Goal: Task Accomplishment & Management: Use online tool/utility

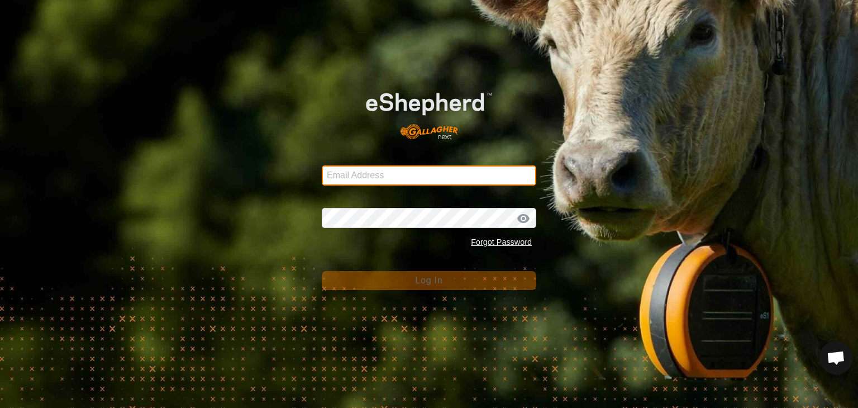
type input "[EMAIL_ADDRESS][DOMAIN_NAME]"
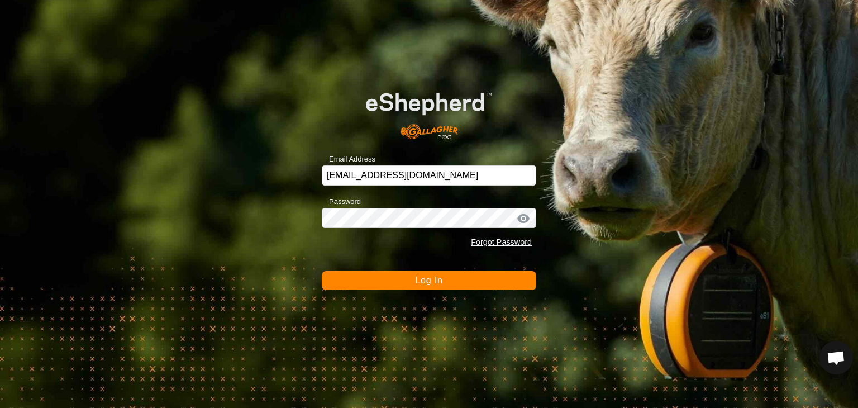
click at [428, 282] on span "Log In" at bounding box center [428, 279] width 27 height 9
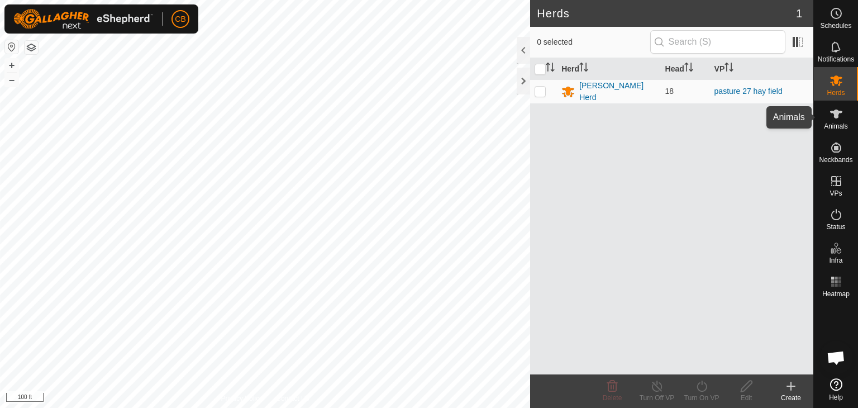
click at [836, 116] on icon at bounding box center [836, 113] width 12 height 9
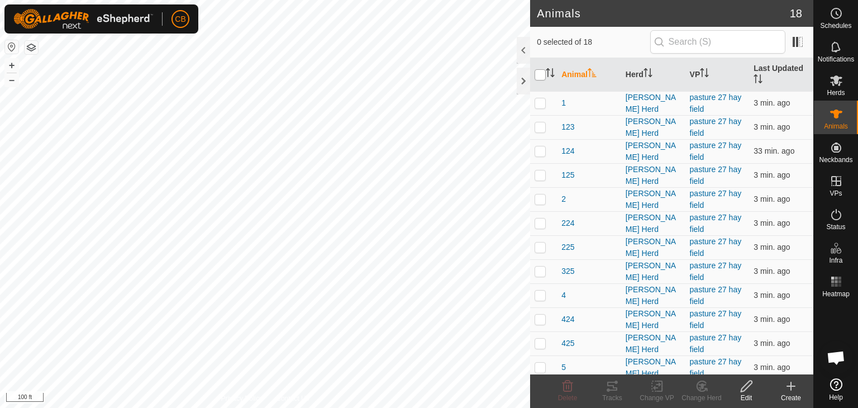
click at [538, 74] on input "checkbox" at bounding box center [540, 74] width 11 height 11
checkbox input "true"
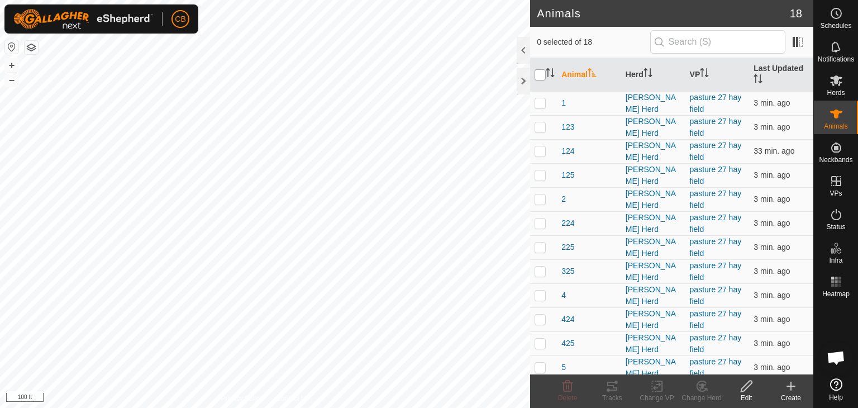
checkbox input "true"
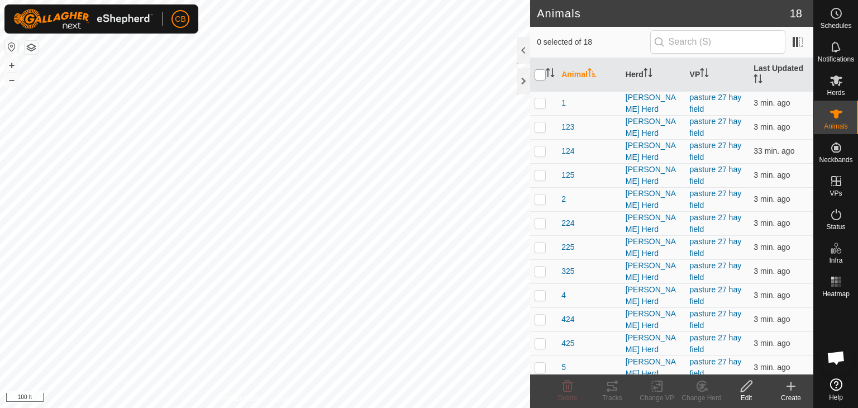
checkbox input "true"
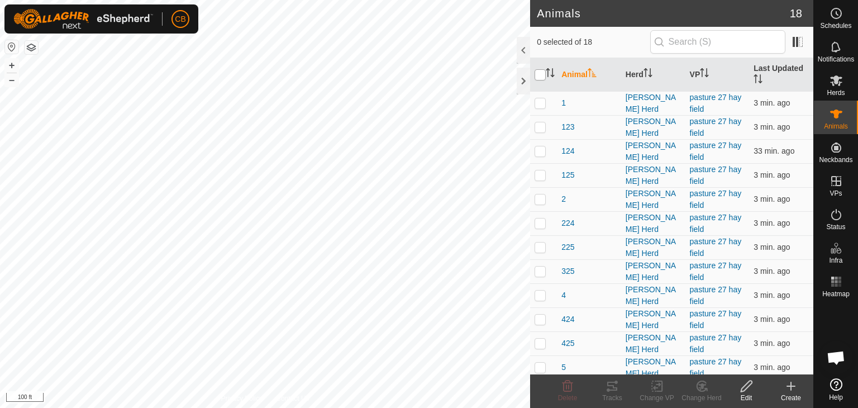
checkbox input "true"
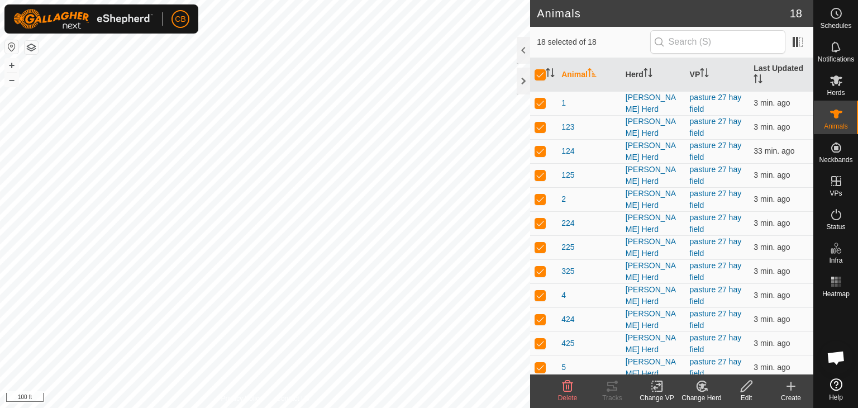
click at [657, 388] on icon at bounding box center [657, 385] width 14 height 13
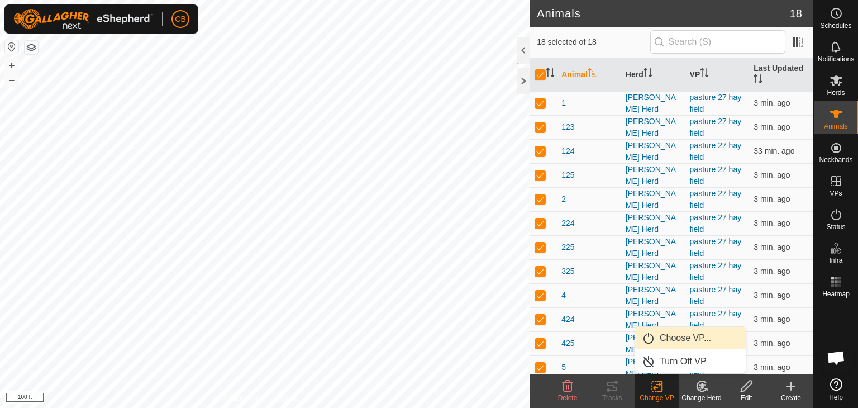
click at [666, 335] on link "Choose VP..." at bounding box center [690, 338] width 111 height 22
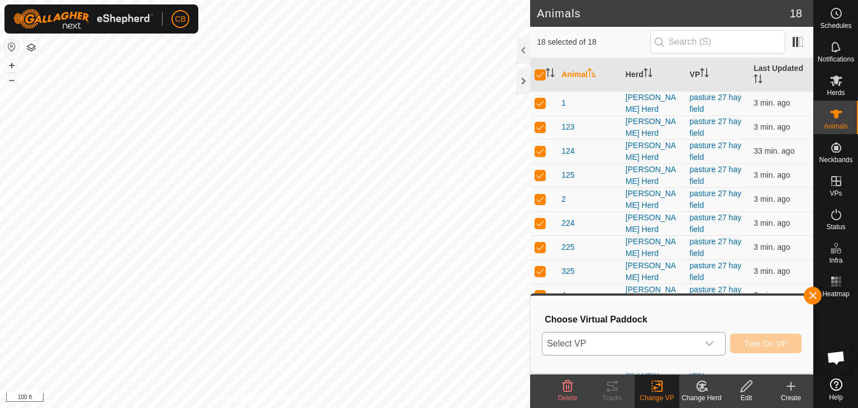
click at [710, 341] on icon "dropdown trigger" at bounding box center [709, 343] width 9 height 9
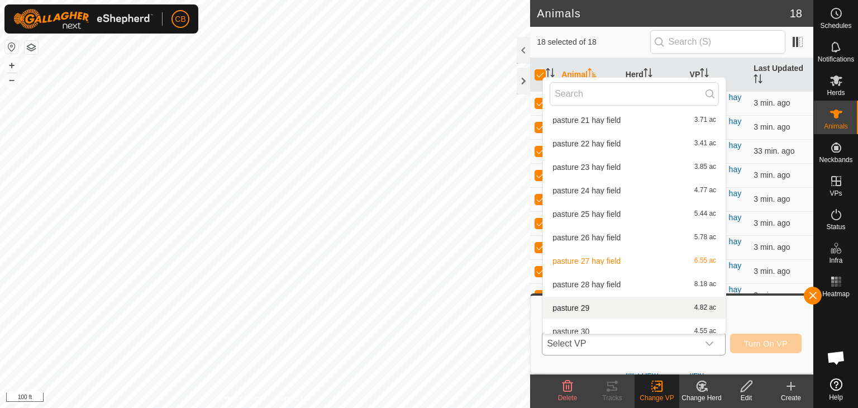
scroll to position [200, 0]
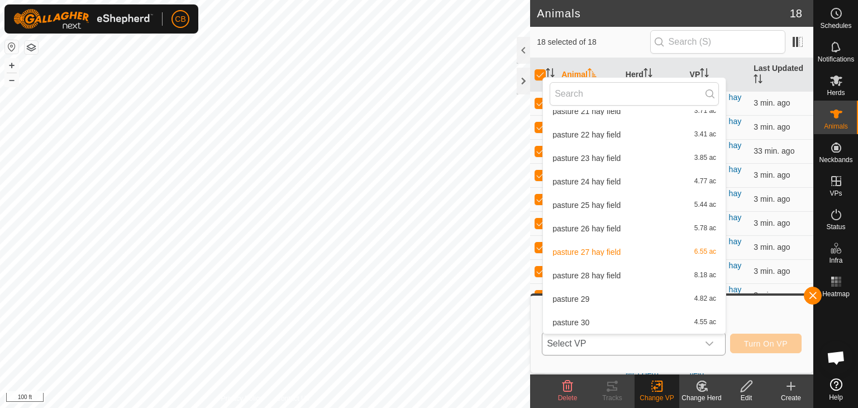
click at [588, 273] on li "pasture 28 hay field 8.18 ac" at bounding box center [634, 275] width 183 height 22
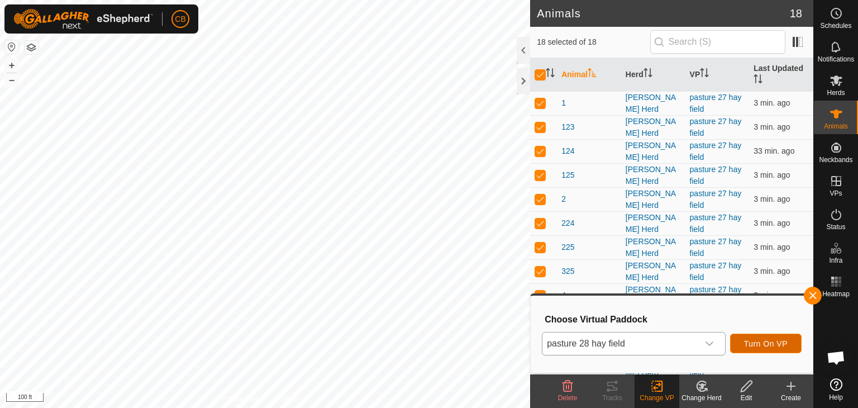
click at [764, 342] on span "Turn On VP" at bounding box center [766, 343] width 44 height 9
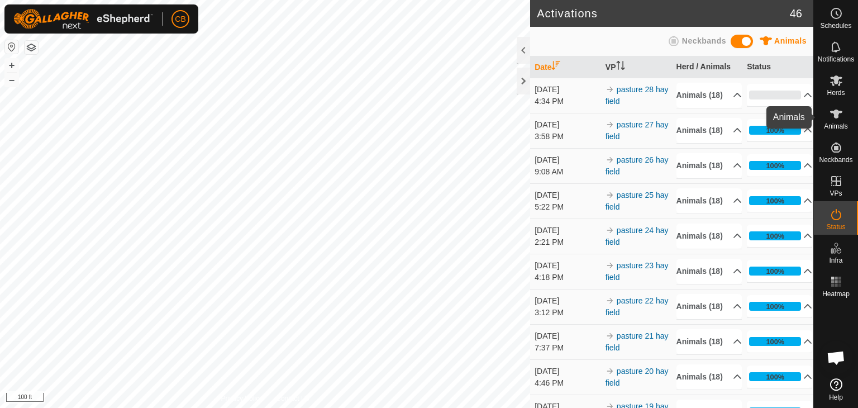
click at [837, 123] on span "Animals" at bounding box center [836, 126] width 24 height 7
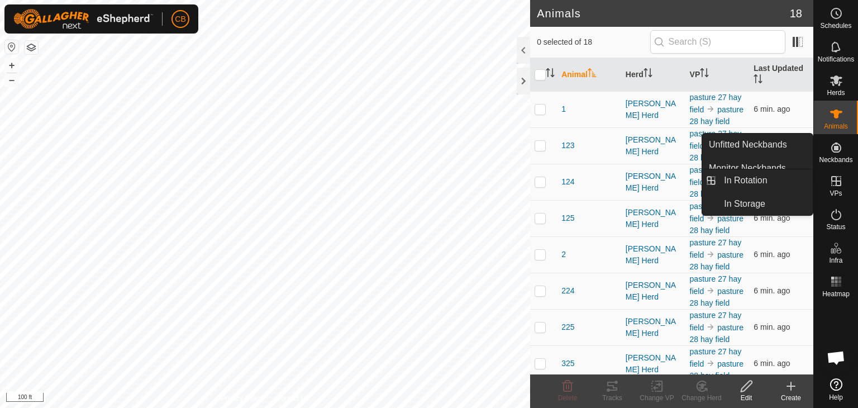
drag, startPoint x: 784, startPoint y: 141, endPoint x: 838, endPoint y: 183, distance: 68.1
click at [838, 183] on div "Schedules Notifications Herds Animals Neckbands VPs Status Infra Heatmap Help U…" at bounding box center [429, 204] width 858 height 408
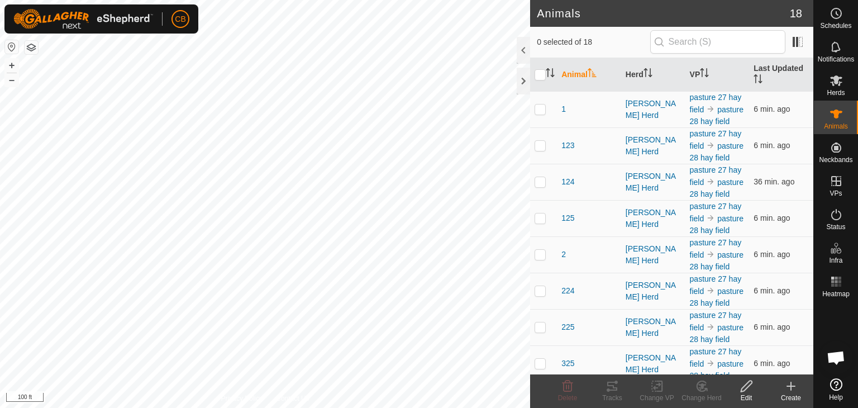
click at [838, 183] on icon at bounding box center [835, 180] width 13 height 13
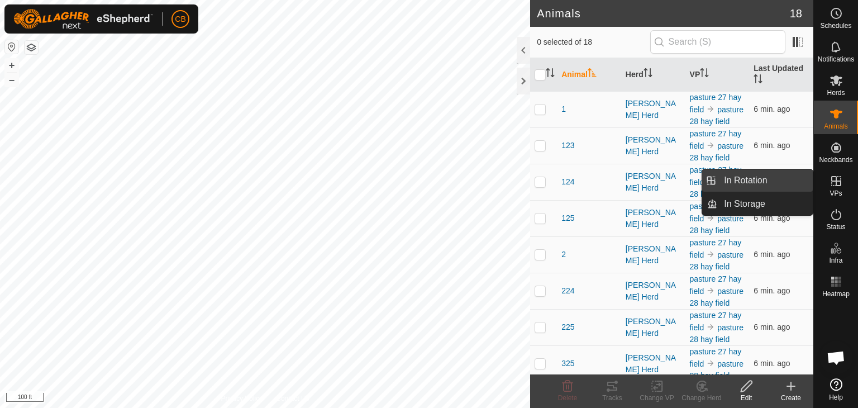
click at [786, 183] on link "In Rotation" at bounding box center [765, 180] width 96 height 22
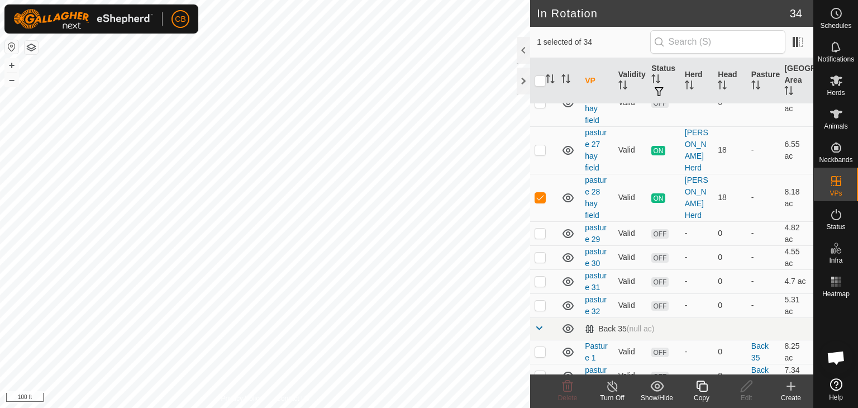
scroll to position [603, 0]
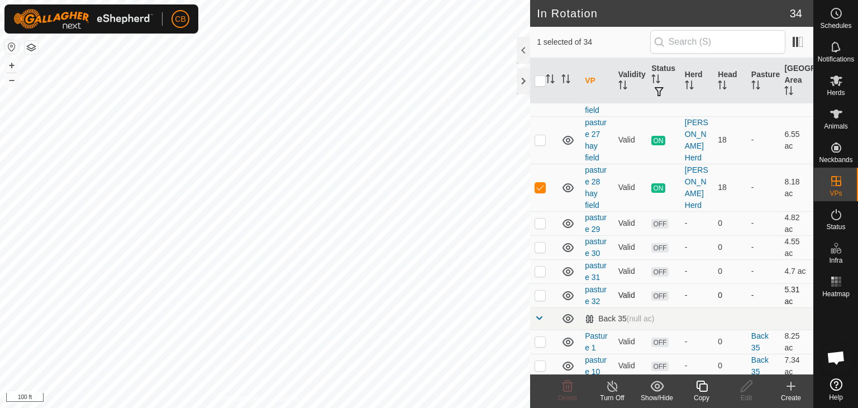
click at [541, 293] on p-checkbox at bounding box center [540, 294] width 11 height 9
checkbox input "false"
